Goal: Participate in discussion: Engage in conversation with other users on a specific topic

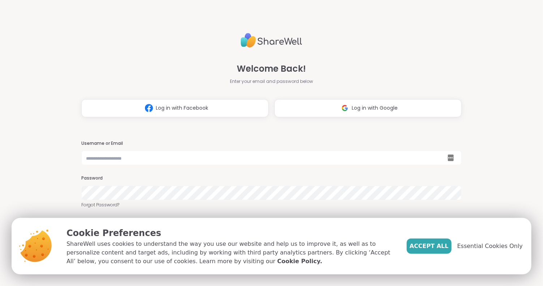
click at [447, 243] on span "Accept All" at bounding box center [429, 245] width 39 height 9
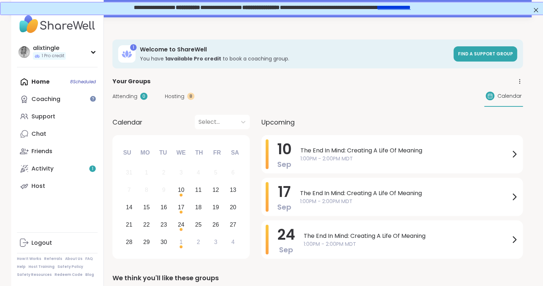
click at [182, 99] on span "Hosting" at bounding box center [175, 97] width 20 height 8
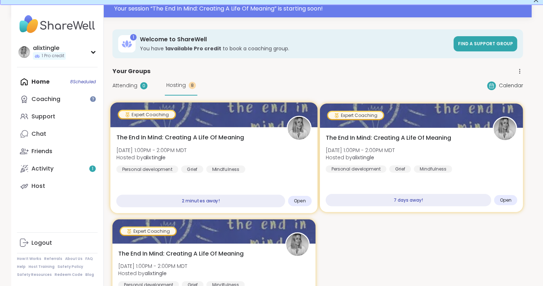
scroll to position [9, 1]
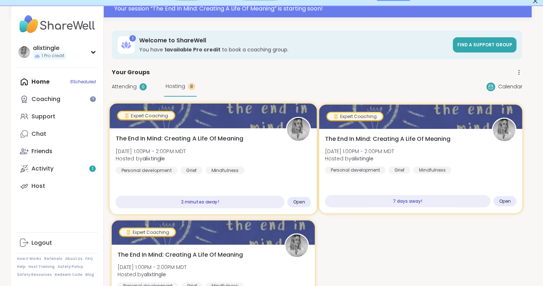
click at [296, 199] on span "Open" at bounding box center [299, 202] width 12 height 6
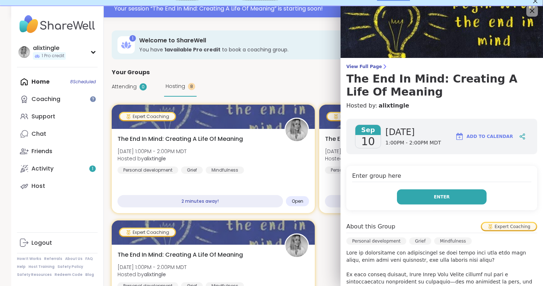
click at [456, 201] on button "Enter" at bounding box center [442, 196] width 90 height 15
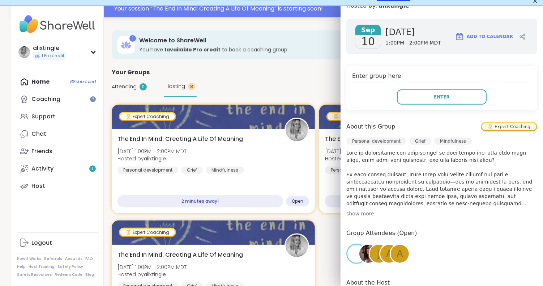
scroll to position [103, 0]
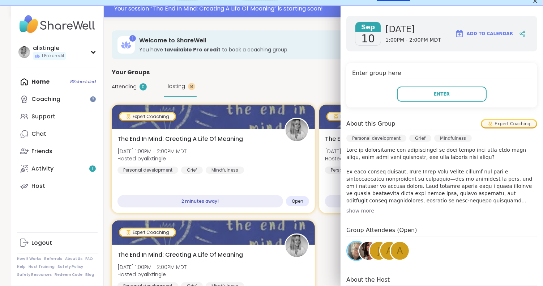
click at [366, 207] on div "show more" at bounding box center [441, 210] width 191 height 7
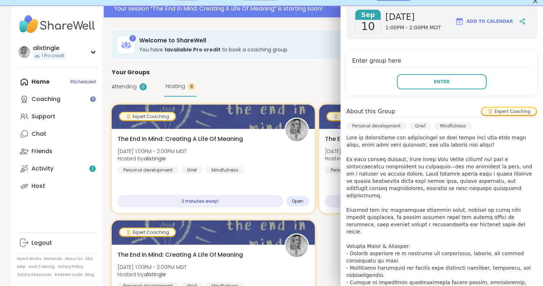
scroll to position [117, 0]
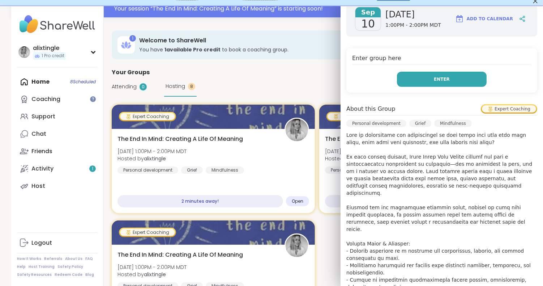
click at [453, 77] on button "Enter" at bounding box center [442, 79] width 90 height 15
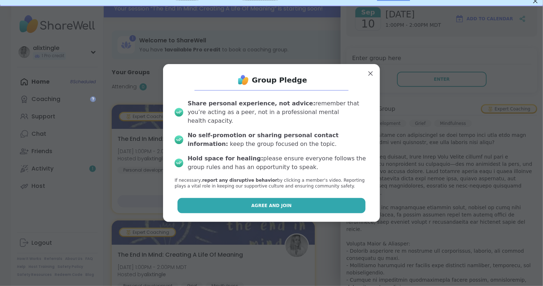
click at [343, 198] on button "Agree and Join" at bounding box center [271, 205] width 188 height 15
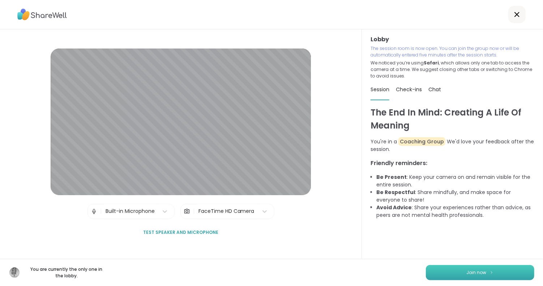
click at [470, 274] on span "Join now" at bounding box center [477, 272] width 20 height 7
